Goal: Information Seeking & Learning: Learn about a topic

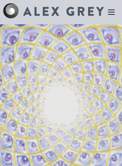
click at [113, 14] on icon at bounding box center [111, 12] width 6 height 5
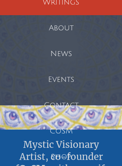
click at [80, 77] on div "Events" at bounding box center [61, 80] width 122 height 26
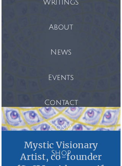
scroll to position [74, 0]
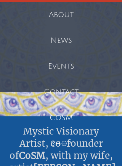
click at [95, 65] on div "Events" at bounding box center [61, 67] width 122 height 26
click at [64, 68] on div "Events" at bounding box center [61, 67] width 122 height 26
click at [71, 68] on div "Events" at bounding box center [61, 67] width 122 height 26
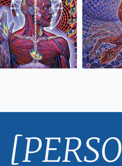
scroll to position [974, 0]
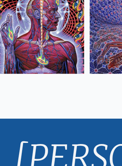
click at [23, 101] on div "Alex Grey is America's foremost psychedelic artist. – High Times Length: 59" at bounding box center [60, 140] width 97 height 149
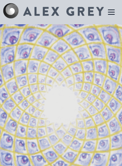
click at [114, 8] on icon at bounding box center [110, 12] width 9 height 9
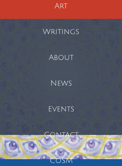
scroll to position [31, 0]
click at [74, 111] on div "Events" at bounding box center [61, 110] width 122 height 26
click at [76, 108] on div "Events" at bounding box center [61, 110] width 122 height 26
click at [63, 105] on div "Events" at bounding box center [61, 109] width 122 height 26
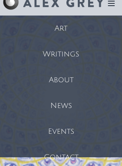
scroll to position [0, 0]
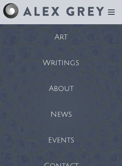
click at [66, 133] on div "Events" at bounding box center [61, 141] width 122 height 26
click at [62, 136] on div "Events" at bounding box center [61, 141] width 122 height 26
click at [111, 11] on icon at bounding box center [110, 12] width 9 height 9
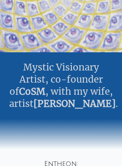
scroll to position [138, 0]
click at [87, 85] on div "Mystic Visionary Artist, co-founder of CoSM , with my wife, artist Allyson Grey…" at bounding box center [61, 85] width 122 height 67
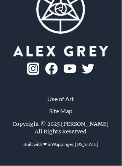
scroll to position [8122, 3]
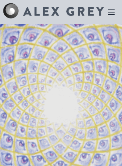
click at [112, 11] on icon at bounding box center [110, 12] width 9 height 9
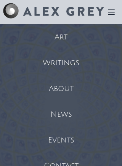
click at [62, 134] on div "Events" at bounding box center [61, 141] width 122 height 26
click at [63, 137] on div "Events" at bounding box center [61, 141] width 122 height 26
click at [74, 136] on div "Events" at bounding box center [61, 141] width 122 height 26
click at [62, 137] on div "Events" at bounding box center [61, 141] width 122 height 26
click at [49, 130] on div "Events" at bounding box center [61, 141] width 122 height 26
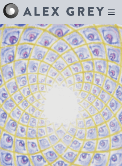
click at [115, 13] on icon at bounding box center [110, 12] width 9 height 9
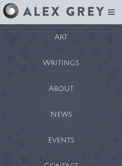
click at [68, 91] on div "About" at bounding box center [61, 89] width 122 height 26
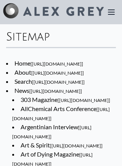
scroll to position [8122, 3]
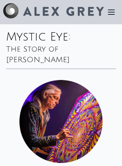
click at [112, 13] on icon at bounding box center [111, 12] width 6 height 5
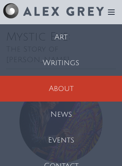
click at [66, 137] on div "Events" at bounding box center [61, 141] width 122 height 26
click at [67, 138] on div "Events" at bounding box center [61, 141] width 122 height 26
click at [80, 114] on div "News" at bounding box center [61, 115] width 122 height 26
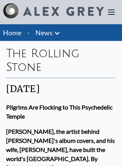
click at [113, 14] on icon at bounding box center [111, 12] width 6 height 5
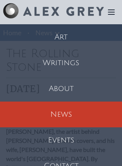
click at [68, 140] on div "Events" at bounding box center [61, 141] width 122 height 26
click at [67, 142] on div "Events" at bounding box center [61, 141] width 122 height 26
click at [84, 9] on img at bounding box center [63, 11] width 80 height 9
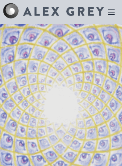
click at [109, 11] on icon at bounding box center [110, 12] width 9 height 9
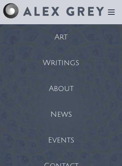
click at [69, 136] on div "Events" at bounding box center [61, 141] width 122 height 26
click at [74, 144] on div "Events" at bounding box center [61, 141] width 122 height 26
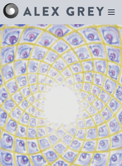
click at [108, 14] on icon at bounding box center [111, 12] width 6 height 5
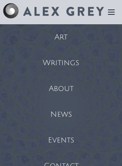
click at [55, 139] on div "Events" at bounding box center [61, 141] width 122 height 26
